Goal: Information Seeking & Learning: Learn about a topic

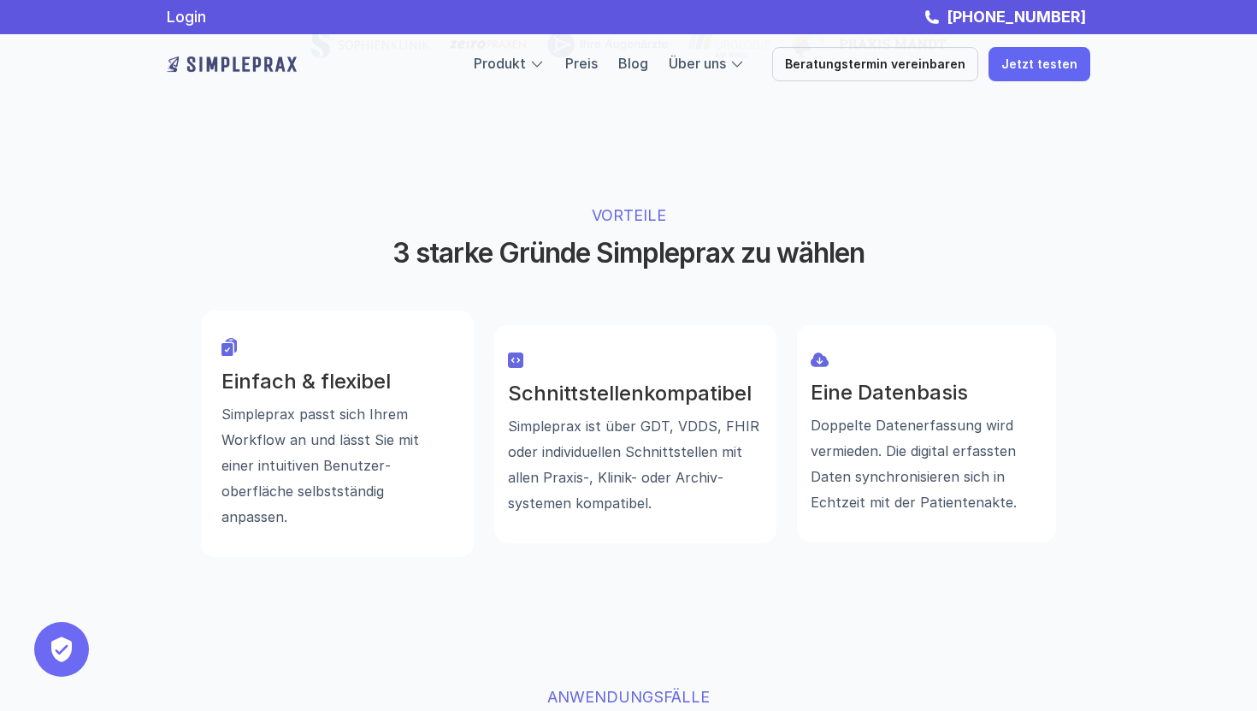
scroll to position [1066, 0]
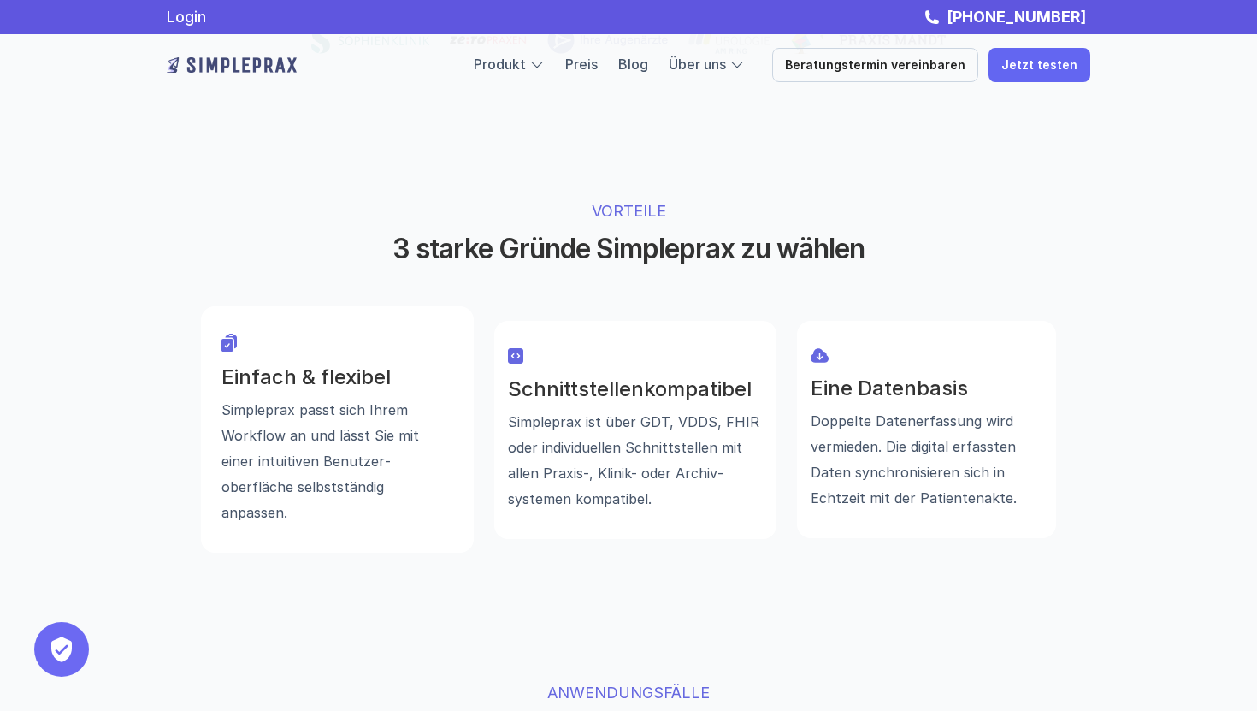
click at [494, 210] on div "VORTEILE 3 starke Gründe Simpleprax zu wählen Einfach & flexibel Simpleprax pas…" at bounding box center [628, 376] width 1026 height 490
click at [634, 199] on p "VORTEILE" at bounding box center [629, 210] width 535 height 23
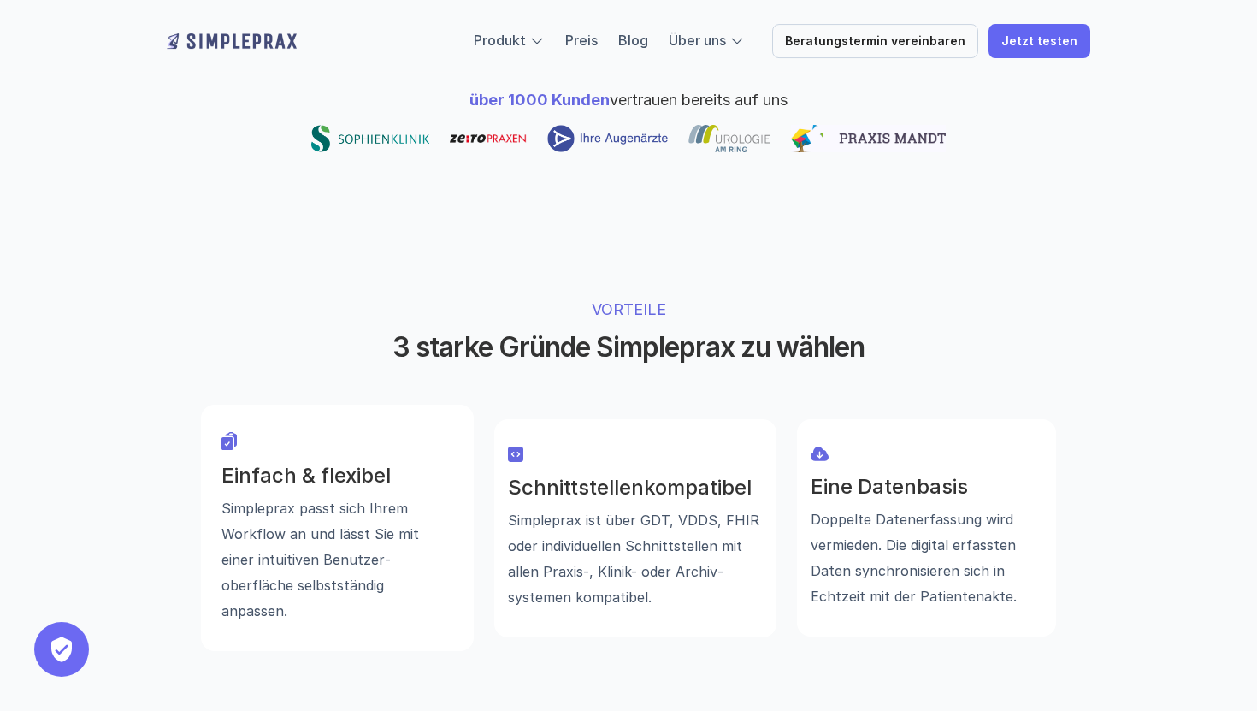
scroll to position [970, 0]
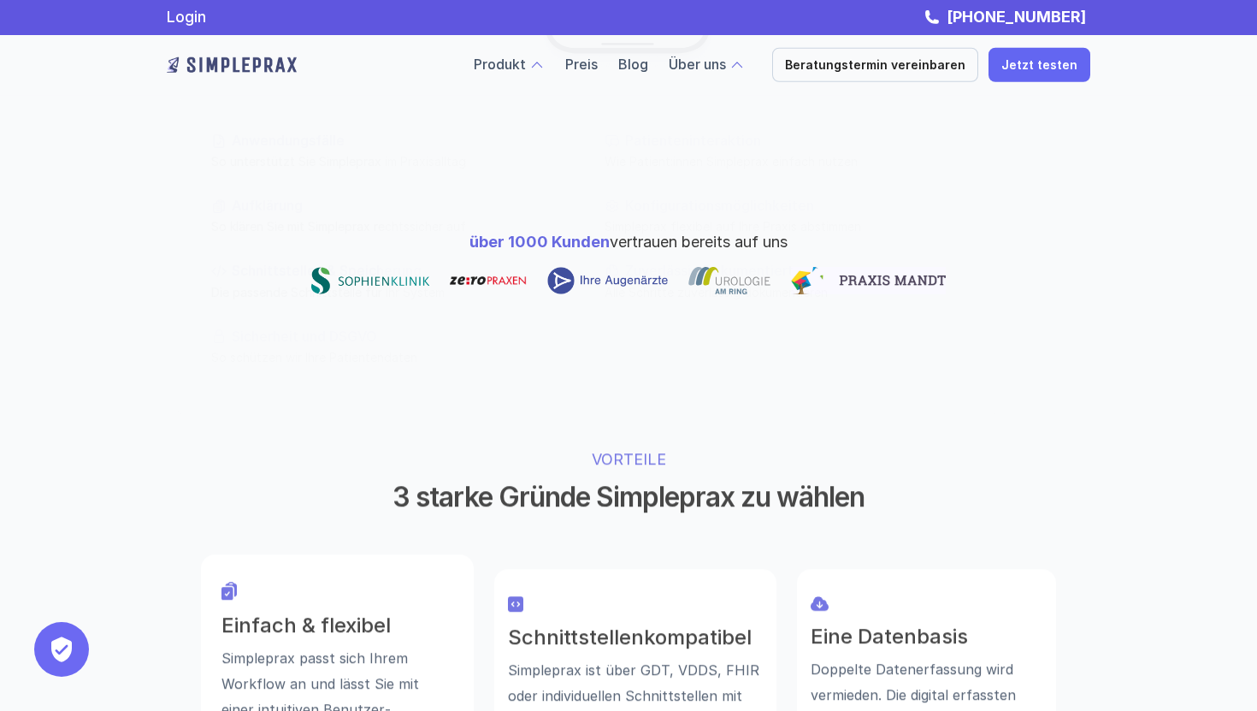
scroll to position [818, 0]
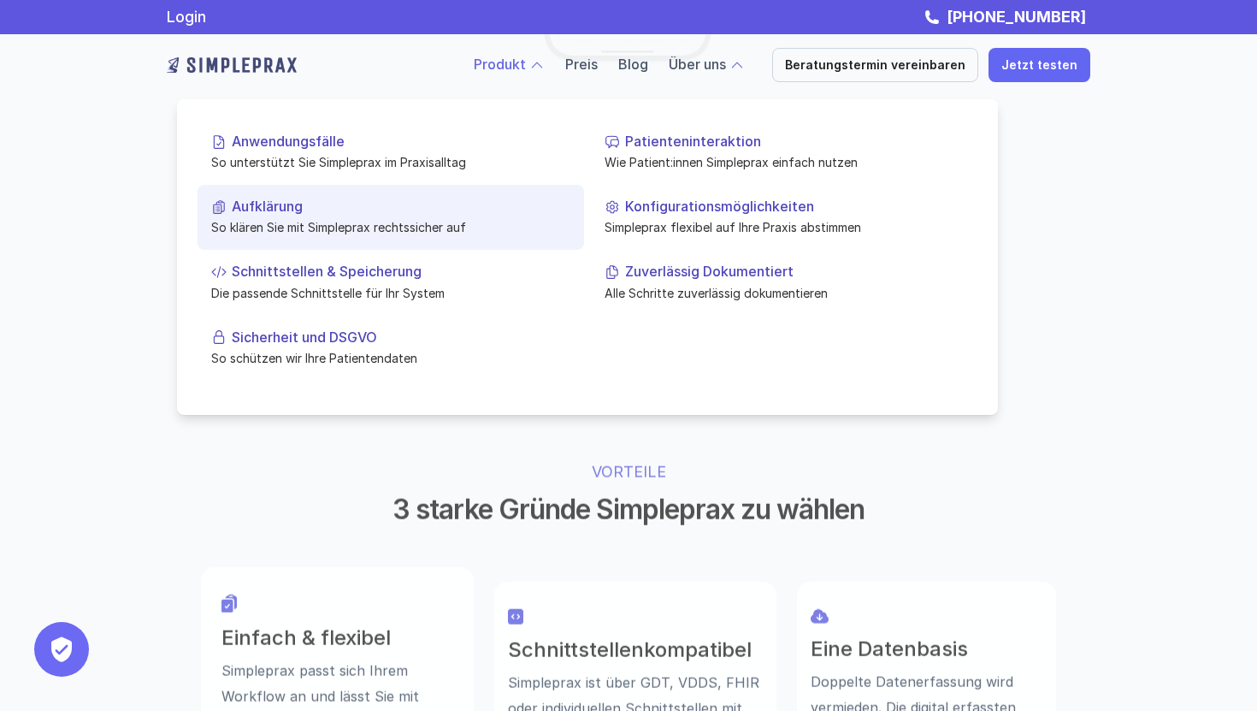
click at [293, 219] on p "So klären Sie mit Simpleprax rechtssicher auf" at bounding box center [390, 227] width 359 height 18
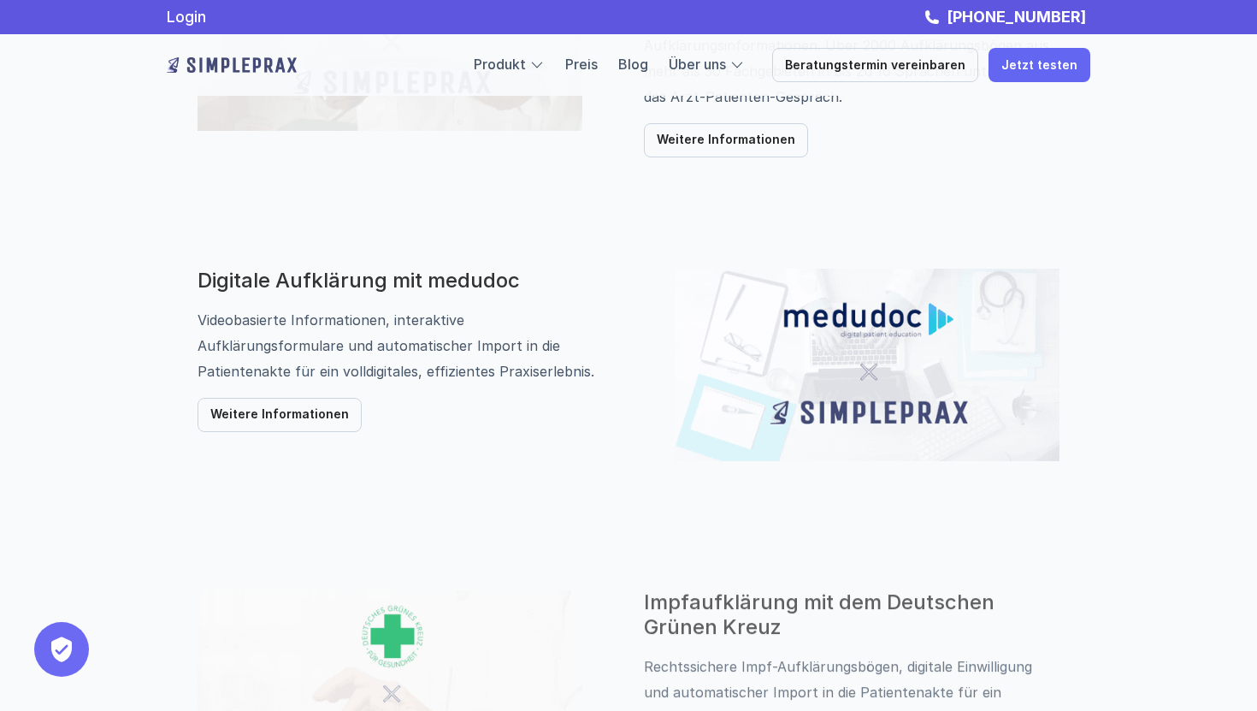
scroll to position [834, 0]
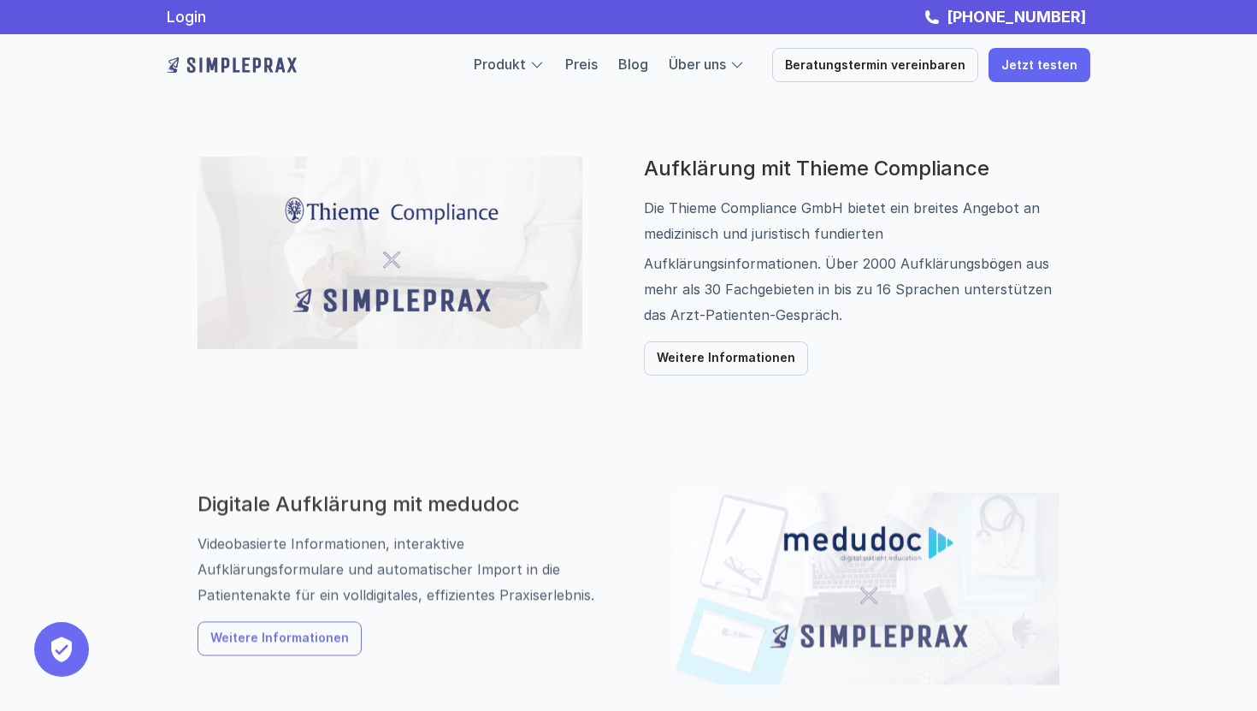
click at [289, 642] on p "Weitere Informationen" at bounding box center [279, 638] width 139 height 15
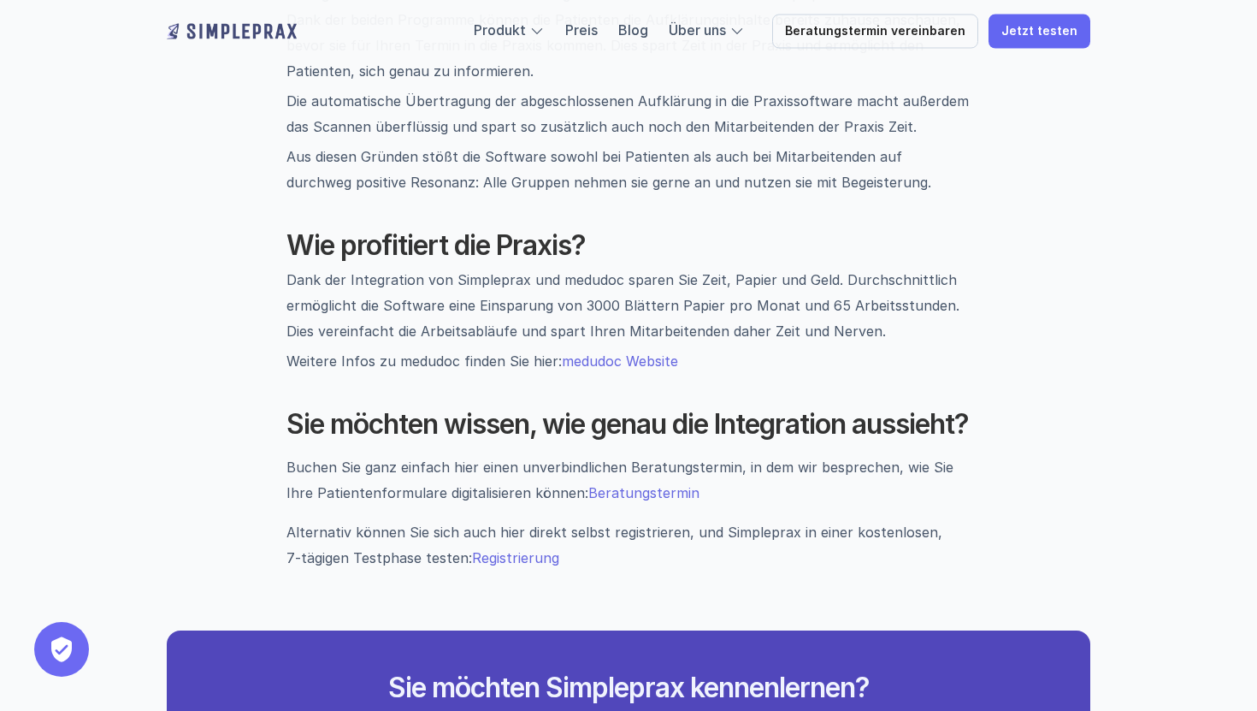
scroll to position [1798, 0]
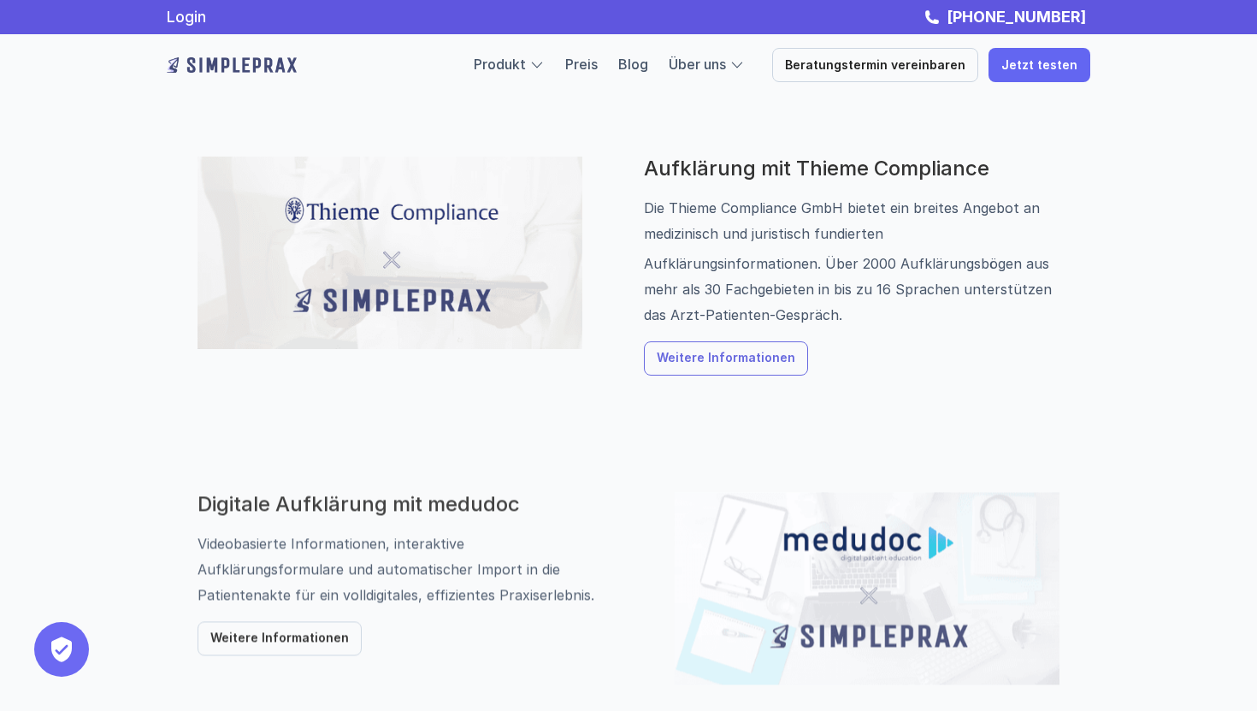
click at [683, 362] on p "Weitere Informationen" at bounding box center [726, 359] width 139 height 15
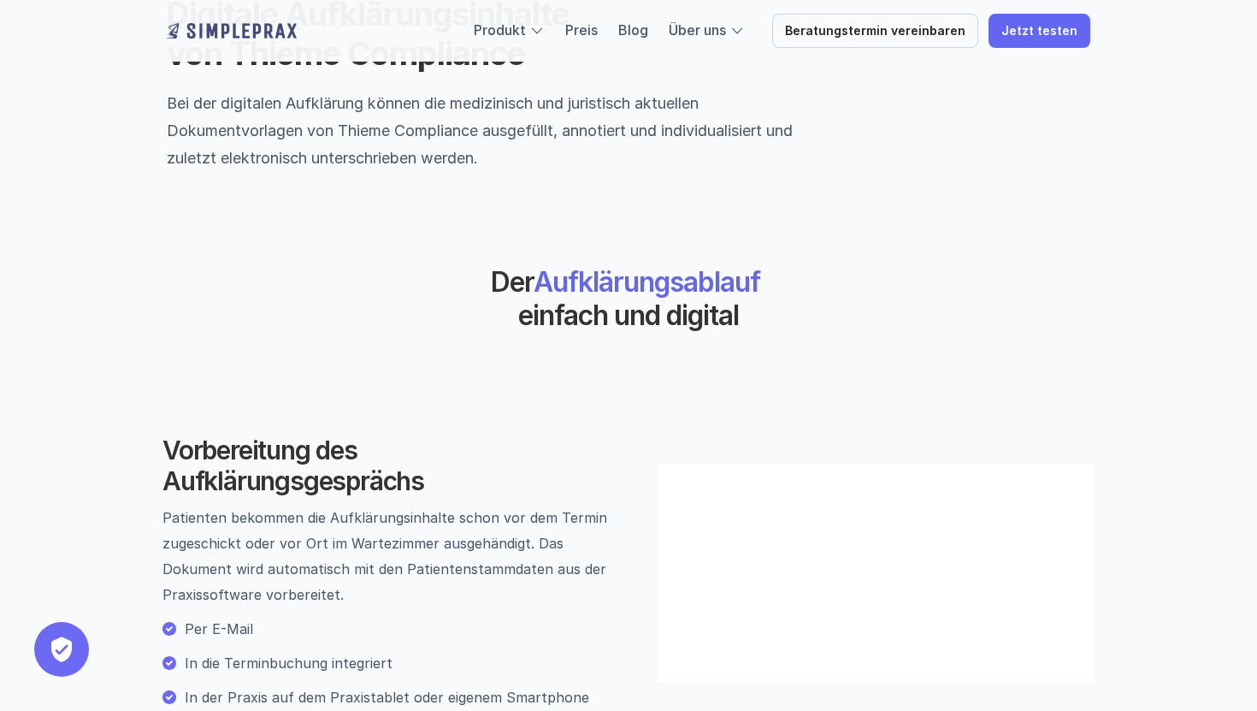
scroll to position [834, 0]
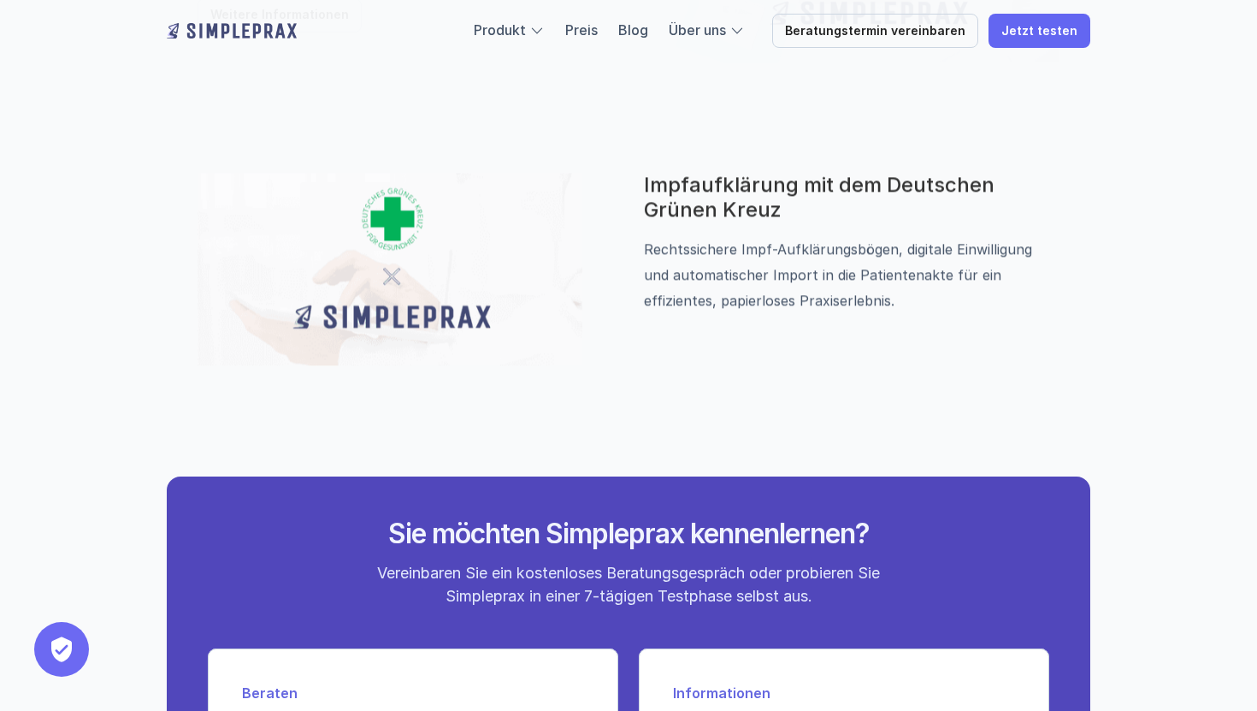
scroll to position [821, 0]
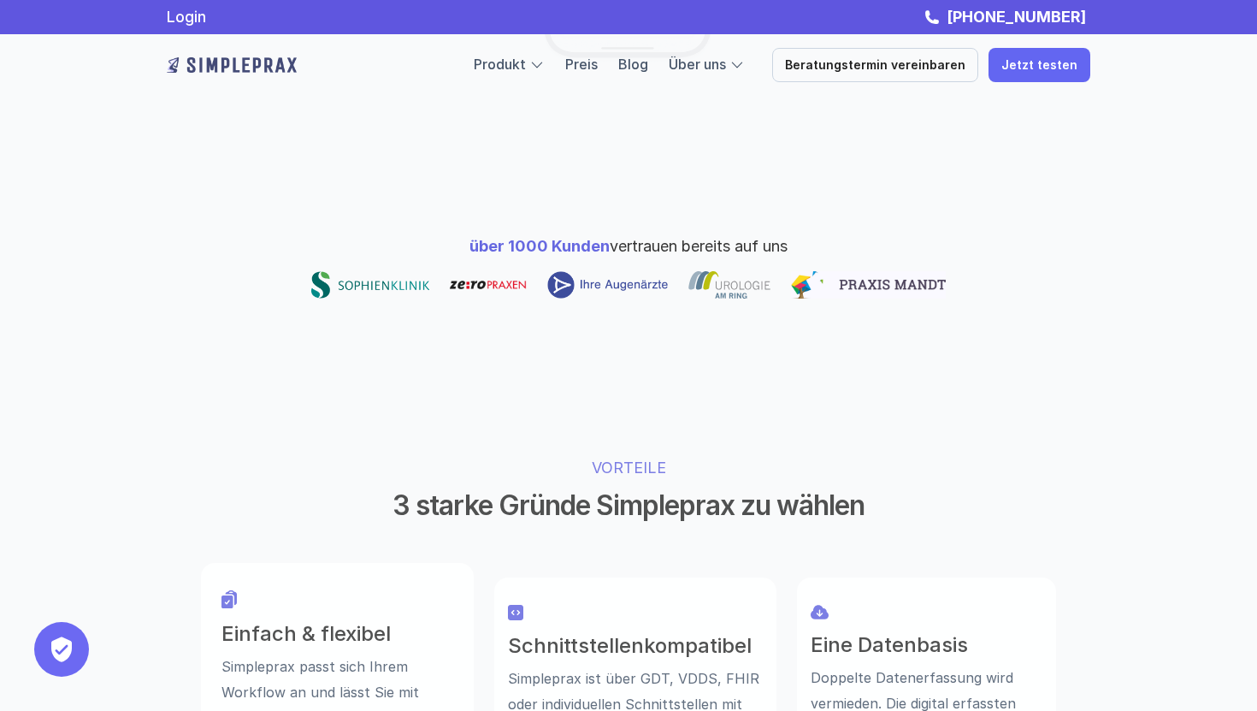
click at [529, 237] on span "über 1000 Kunden" at bounding box center [540, 246] width 140 height 18
drag, startPoint x: 591, startPoint y: 184, endPoint x: 569, endPoint y: 186, distance: 22.3
click at [569, 237] on span "über 1000 Kunden" at bounding box center [540, 246] width 140 height 18
click at [569, 200] on div "über 1000 Kunden vertrauen bereits auf uns" at bounding box center [628, 266] width 1026 height 201
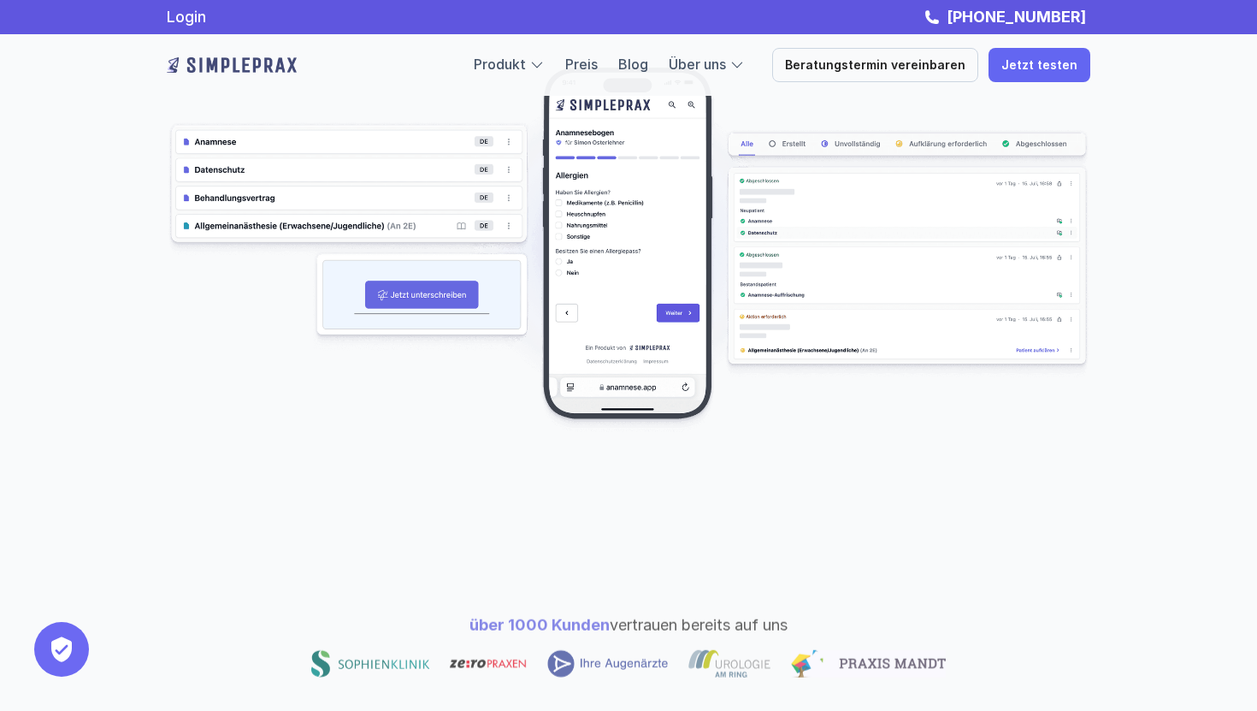
scroll to position [0, 0]
